Goal: Check status: Check status

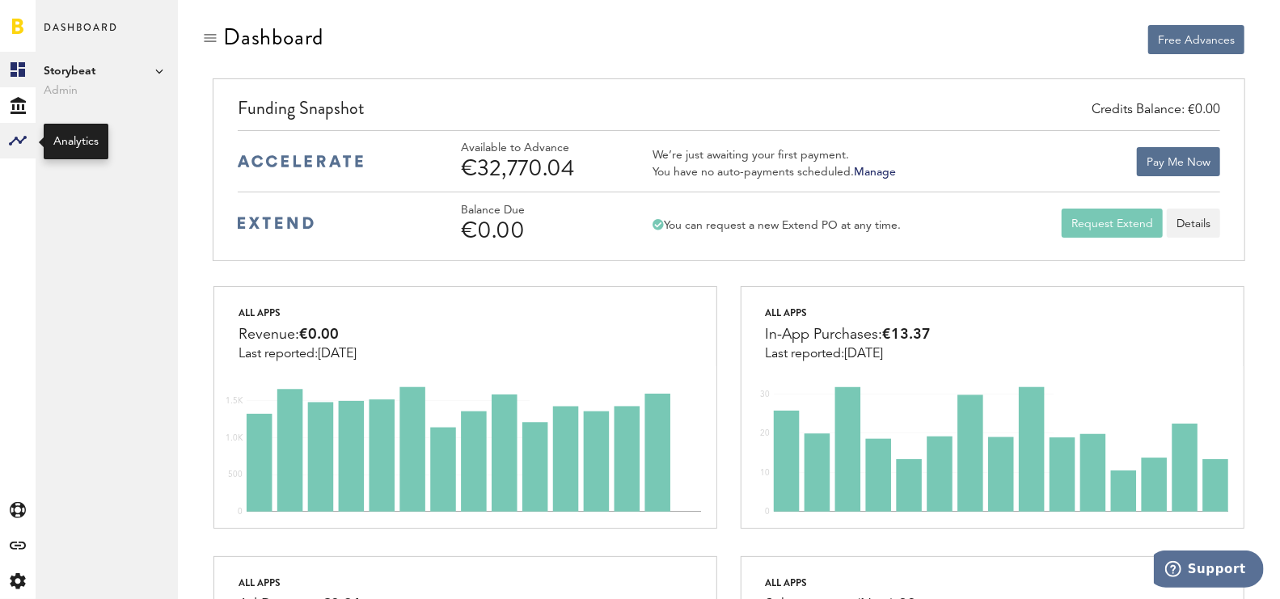
click at [0, 137] on div at bounding box center [18, 141] width 36 height 36
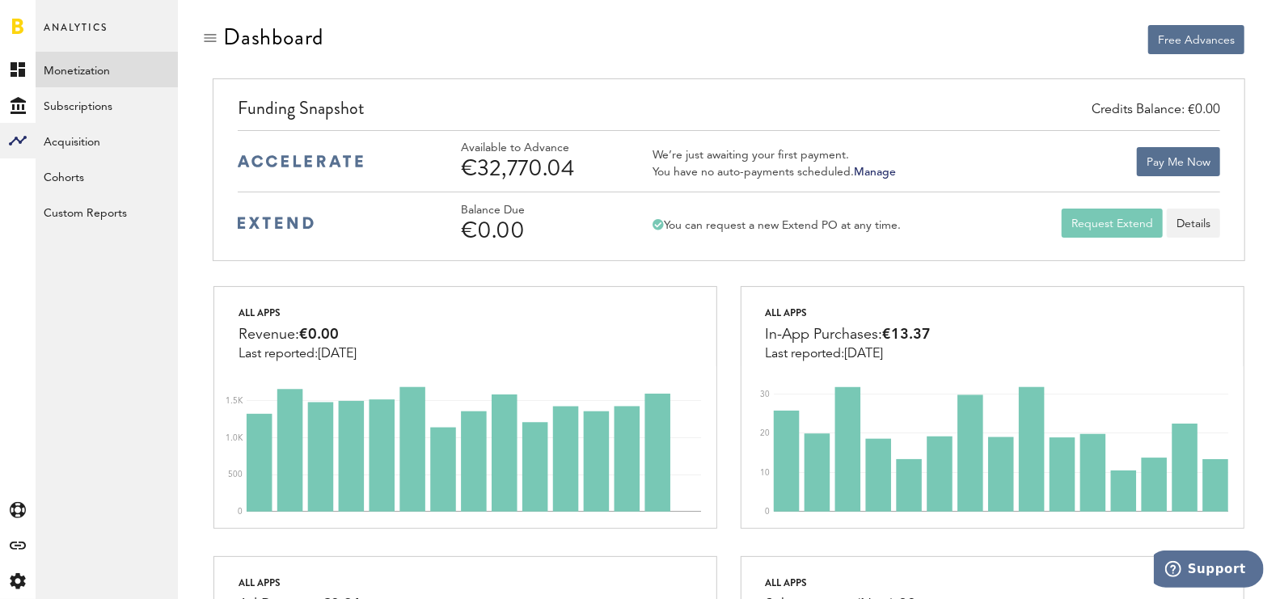
click at [98, 70] on link "Monetization" at bounding box center [107, 70] width 142 height 36
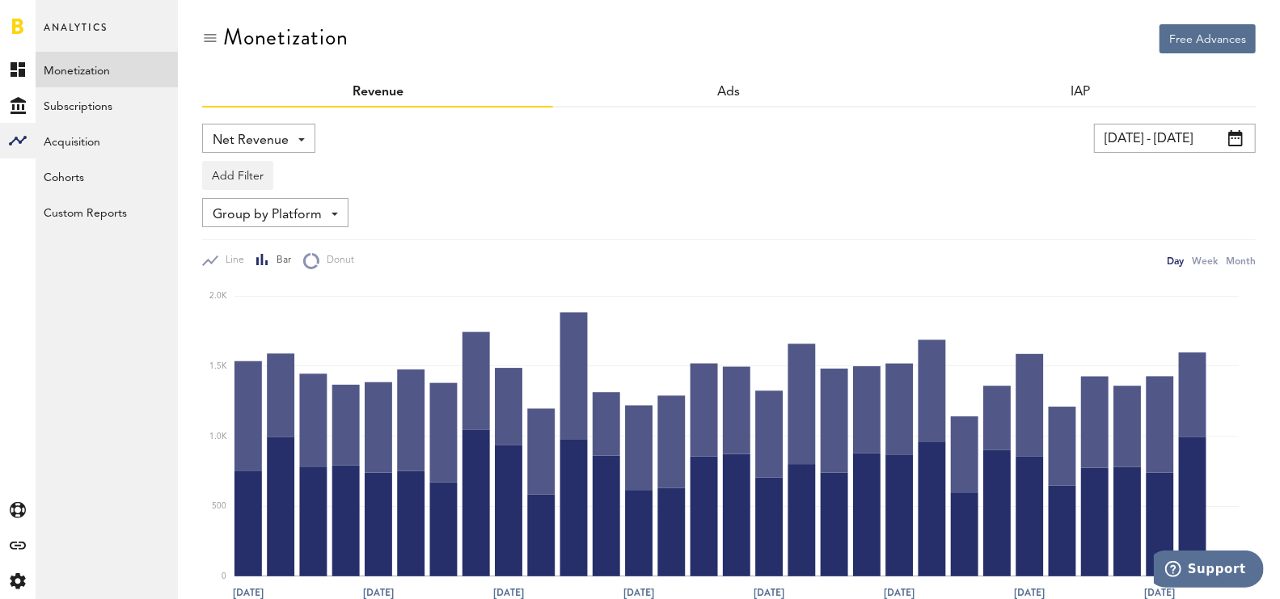
click at [1145, 139] on input "[DATE] - [DATE]" at bounding box center [1175, 138] width 162 height 29
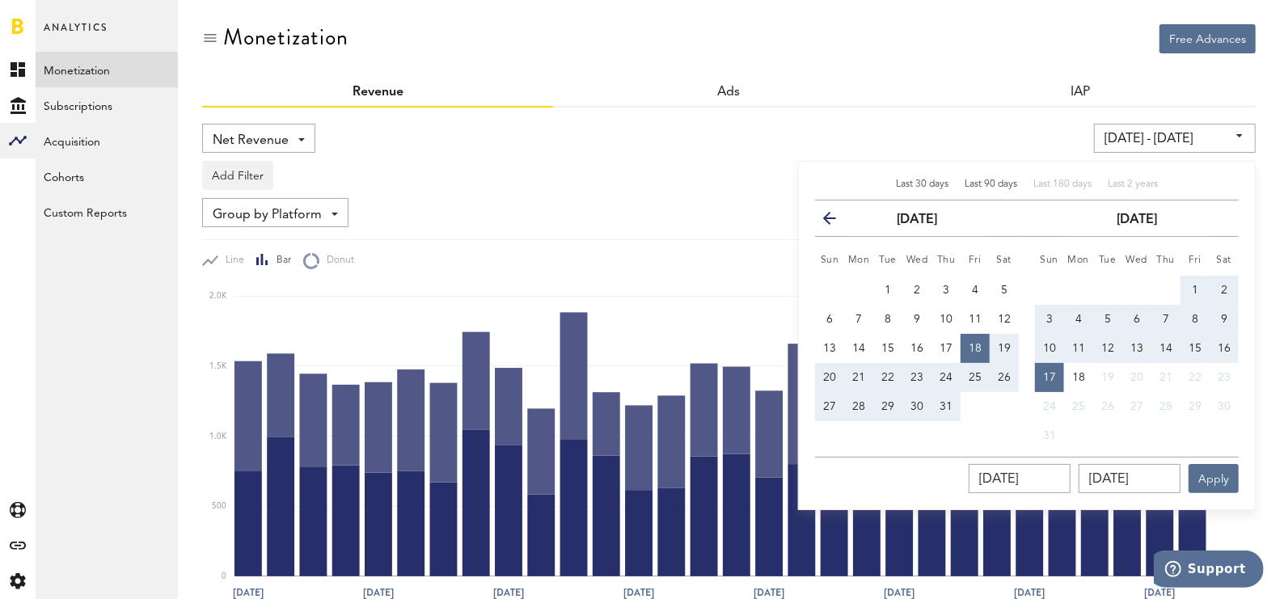
click at [1007, 178] on div "Last 90 days" at bounding box center [991, 185] width 53 height 14
type input "[DATE] - [DATE]"
type input "[DATE]"
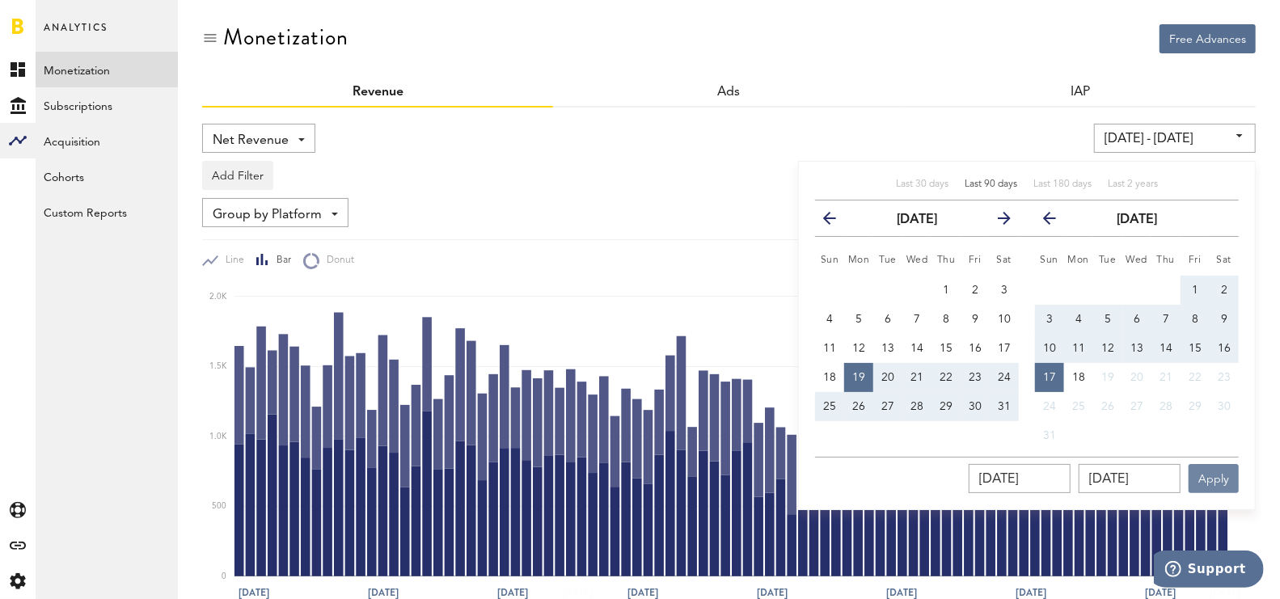
click at [1222, 479] on button "Apply" at bounding box center [1214, 478] width 50 height 29
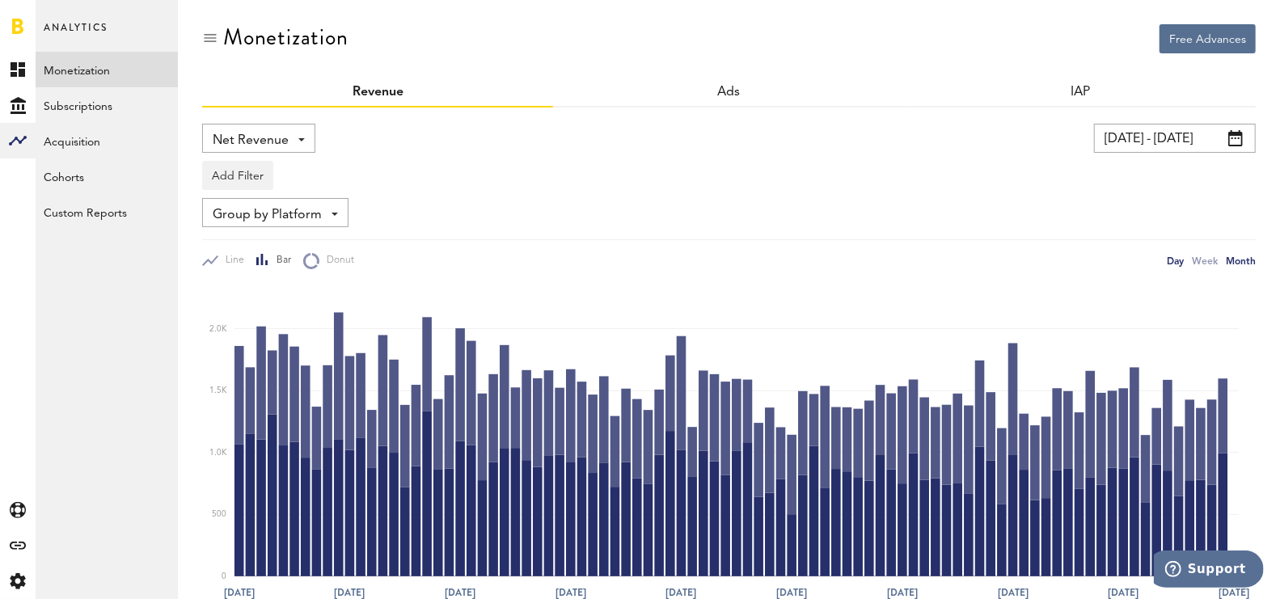
click at [1247, 256] on div "Month" at bounding box center [1241, 260] width 30 height 17
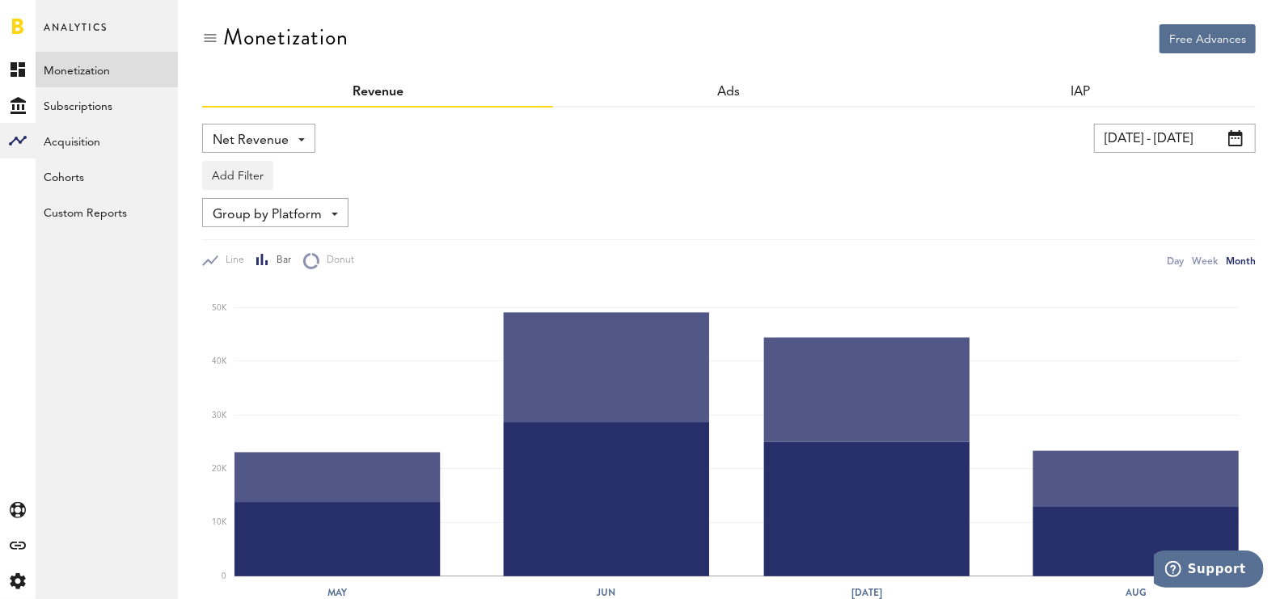
click at [166, 83] on link "Monetization" at bounding box center [107, 70] width 142 height 36
click at [100, 56] on link "Monetization" at bounding box center [107, 70] width 142 height 36
